Goal: Task Accomplishment & Management: Manage account settings

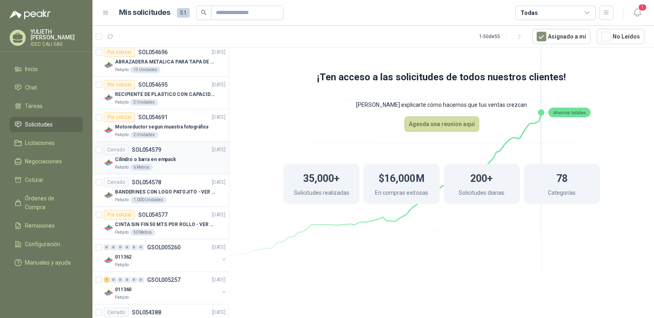
scroll to position [120, 0]
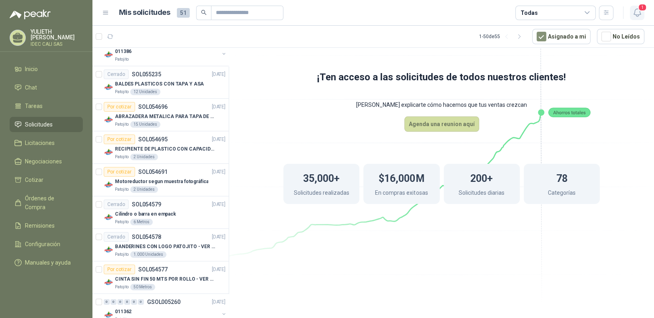
click at [641, 12] on icon "button" at bounding box center [638, 13] width 10 height 10
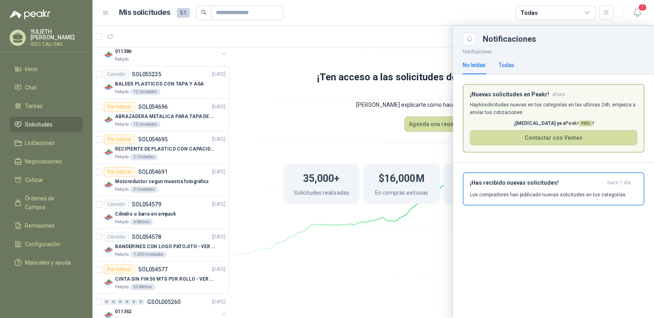
click at [509, 66] on div "Todas" at bounding box center [507, 65] width 16 height 9
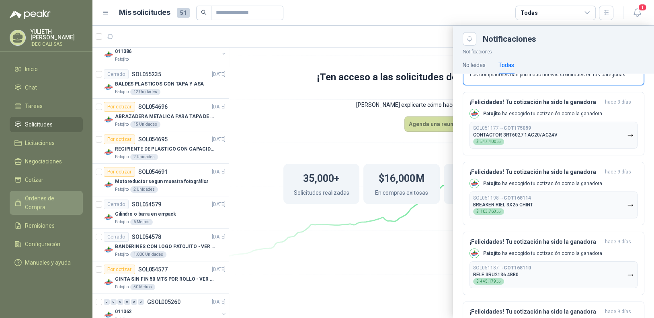
click at [42, 196] on span "Órdenes de Compra" at bounding box center [50, 203] width 50 height 18
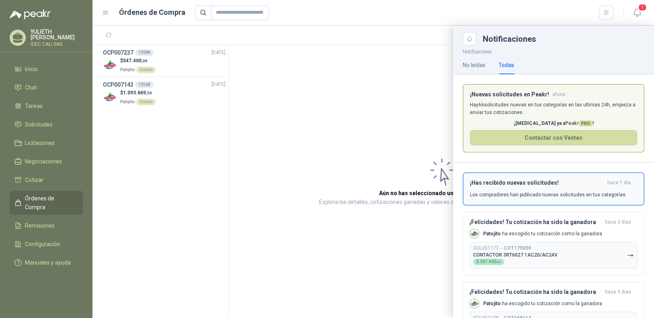
click at [548, 184] on h3 "¡Has recibido nuevas solicitudes!" at bounding box center [537, 183] width 134 height 7
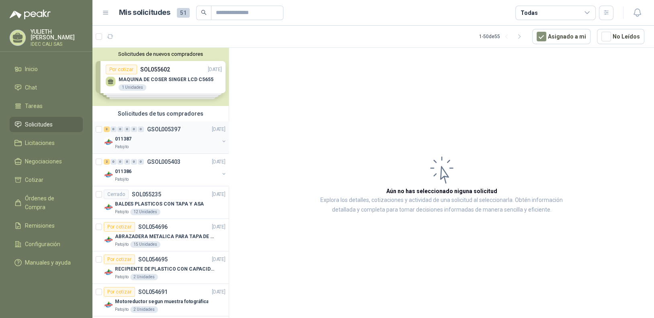
click at [170, 144] on div "Patojito" at bounding box center [167, 147] width 104 height 6
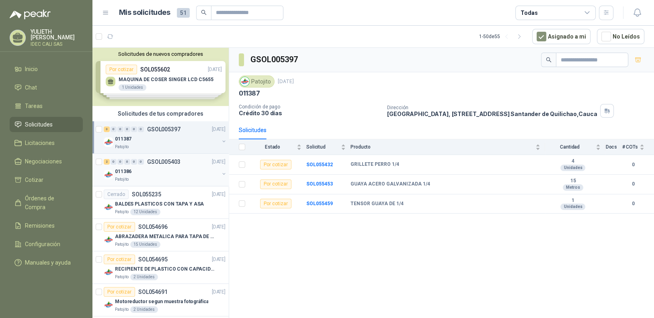
click at [170, 169] on div "011386" at bounding box center [167, 172] width 104 height 10
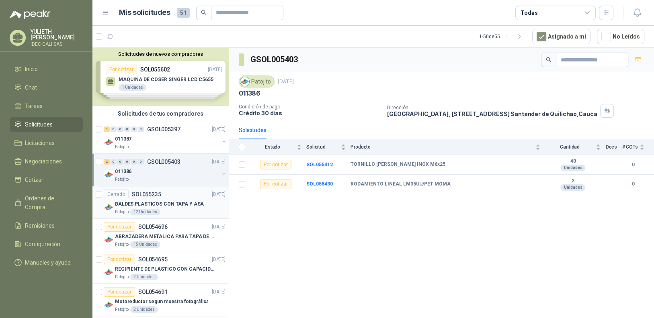
click at [174, 194] on div "Cerrado SOL055235 [DATE]" at bounding box center [165, 195] width 122 height 10
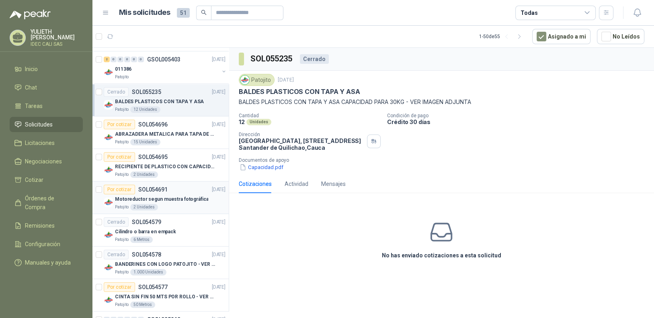
scroll to position [120, 0]
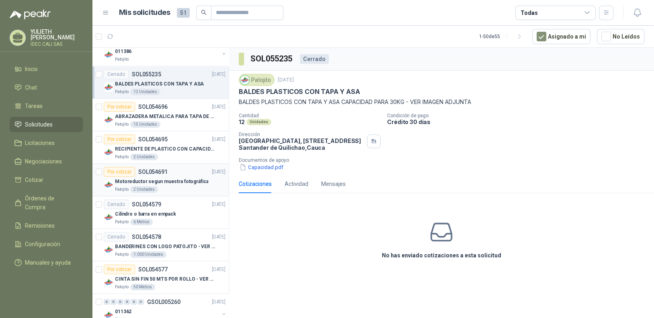
click at [168, 191] on div "Patojito 2 Unidades" at bounding box center [170, 190] width 111 height 6
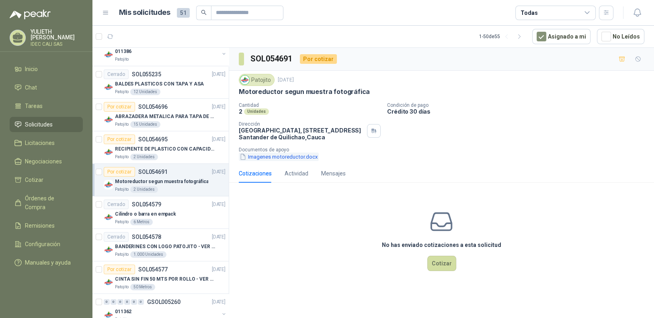
click at [281, 156] on button "Imagenes motoreductor.docx" at bounding box center [279, 157] width 80 height 8
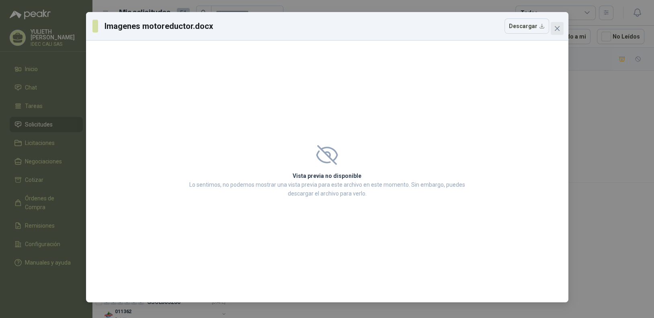
click at [557, 31] on icon "close" at bounding box center [557, 28] width 6 height 6
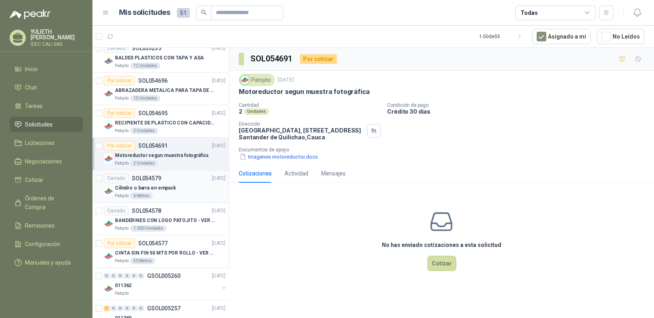
scroll to position [161, 0]
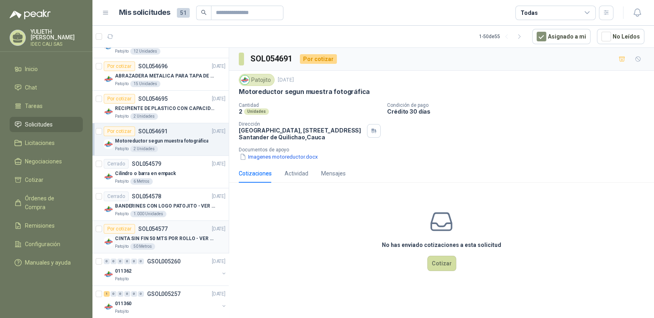
click at [175, 236] on p "CINTA SIN FIN 50 MTS POR ROLLO - VER DOC ADJUNTO" at bounding box center [165, 239] width 100 height 8
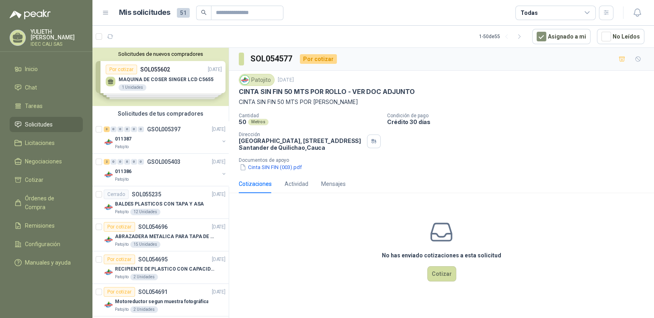
click at [52, 124] on span "Solicitudes" at bounding box center [39, 124] width 28 height 9
